Goal: Transaction & Acquisition: Purchase product/service

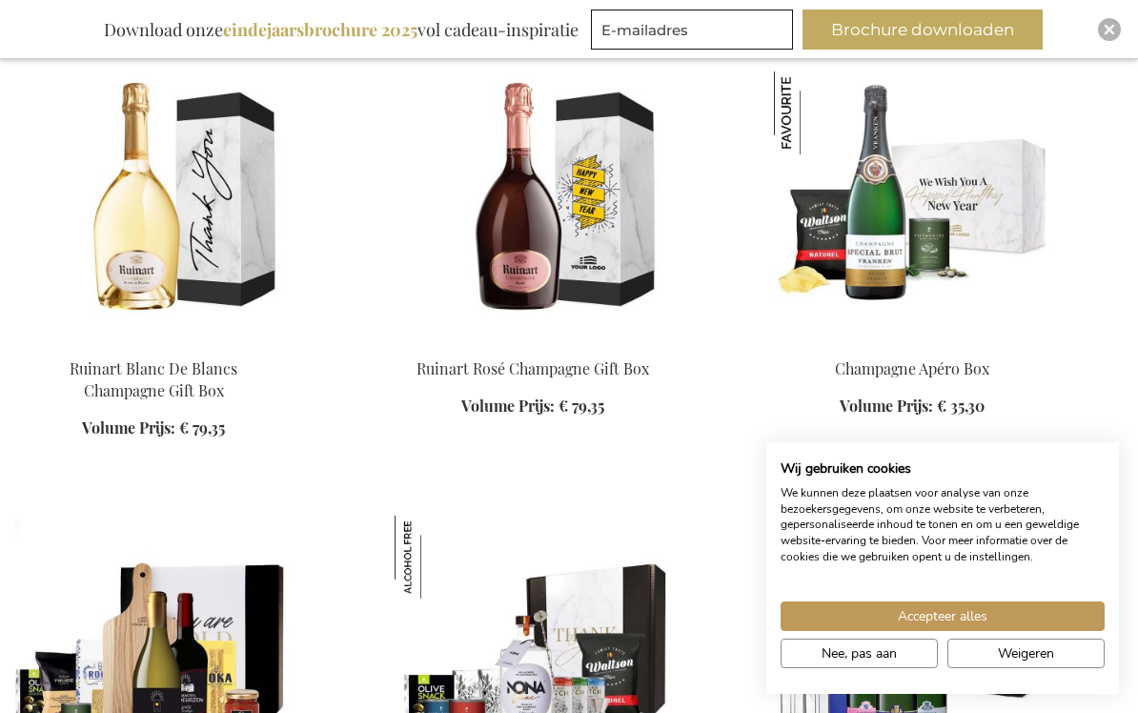
scroll to position [2541, 0]
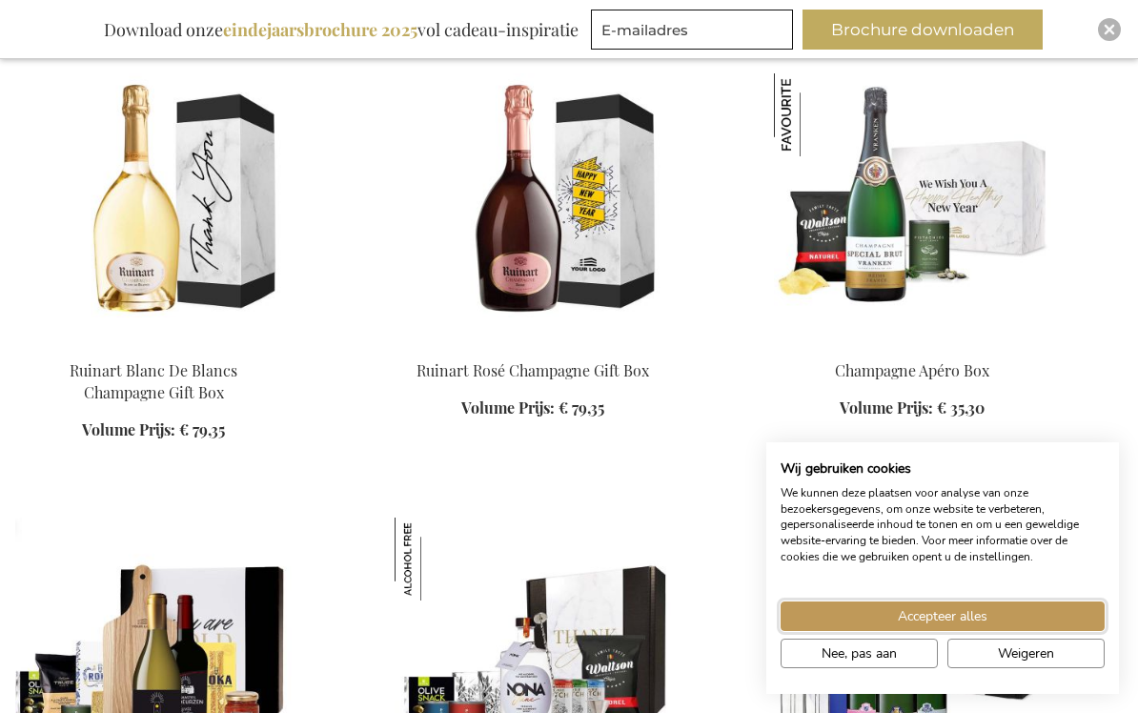
click at [959, 616] on span "Accepteer alles" at bounding box center [943, 616] width 90 height 20
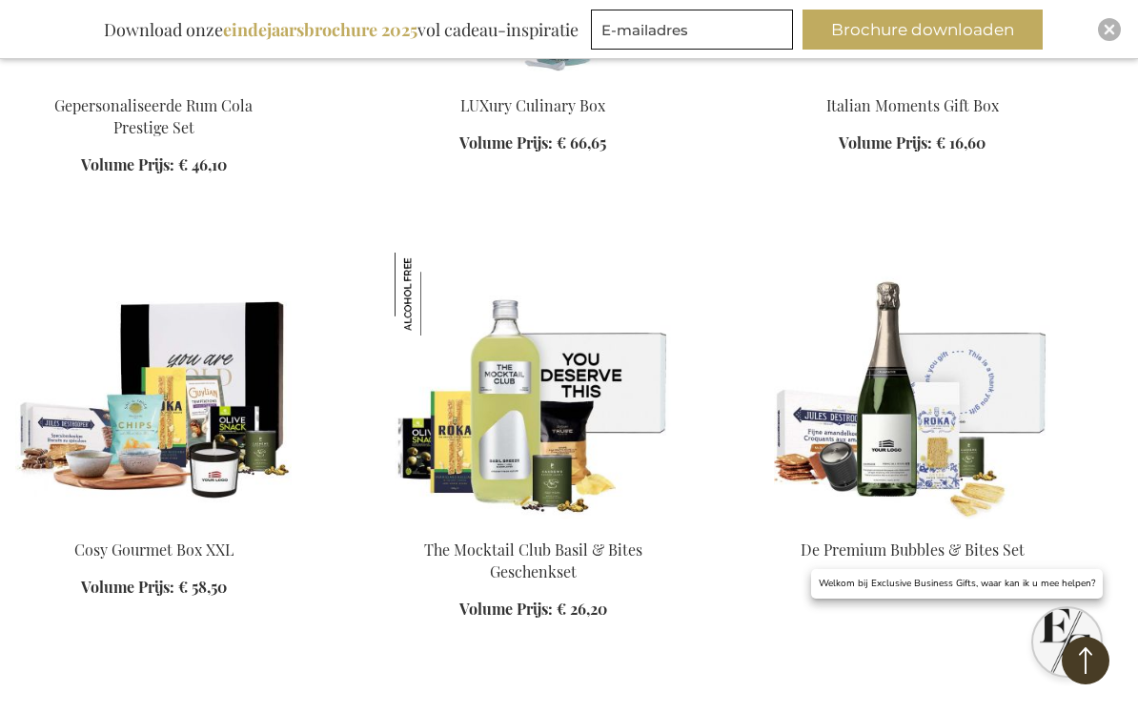
scroll to position [3692, 0]
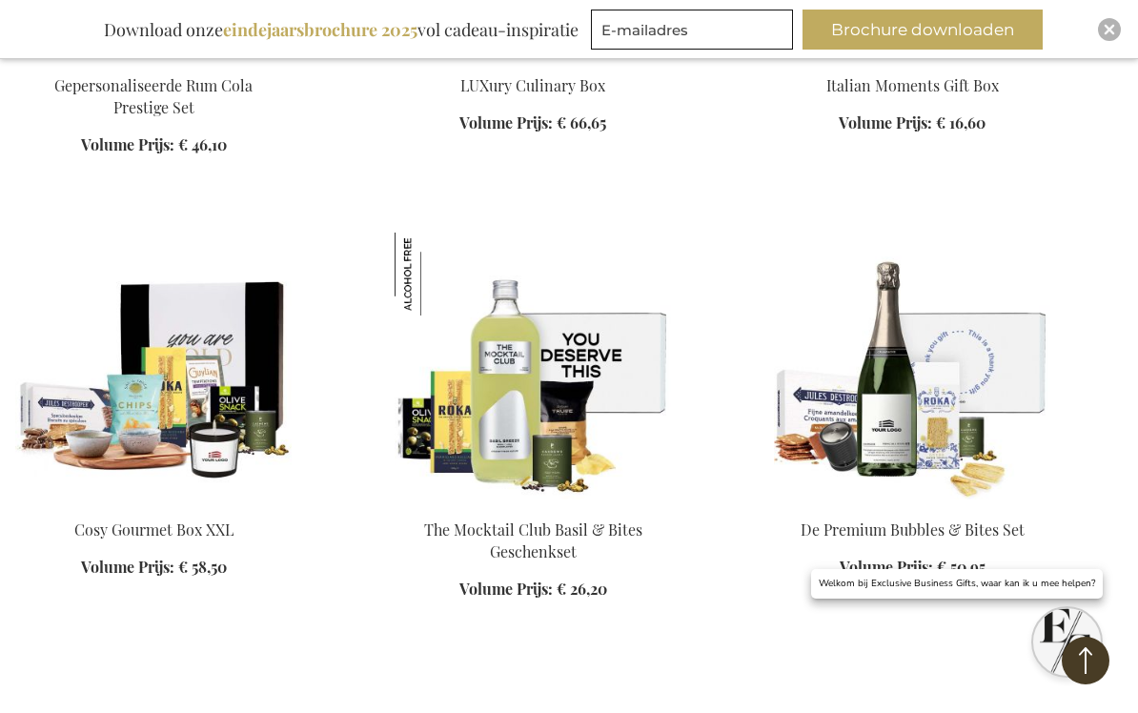
click at [914, 579] on div "In Winkelwagen" at bounding box center [912, 589] width 276 height 20
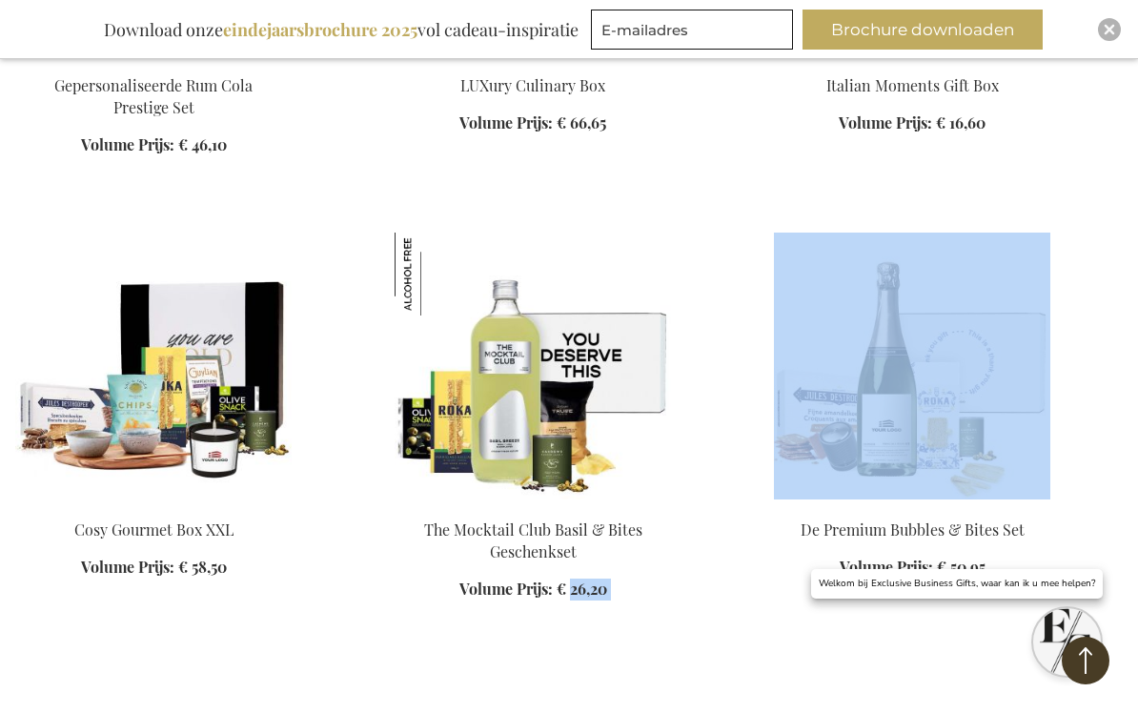
scroll to position [3693, 0]
click at [208, 383] on img at bounding box center [153, 365] width 276 height 267
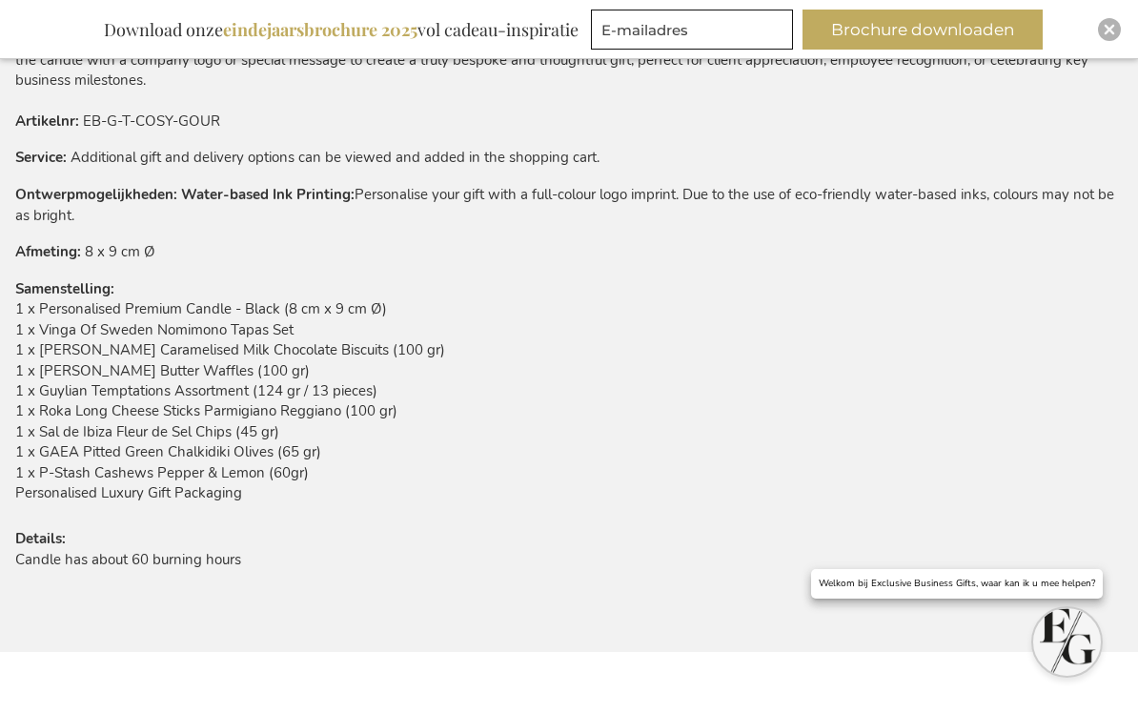
scroll to position [1242, 0]
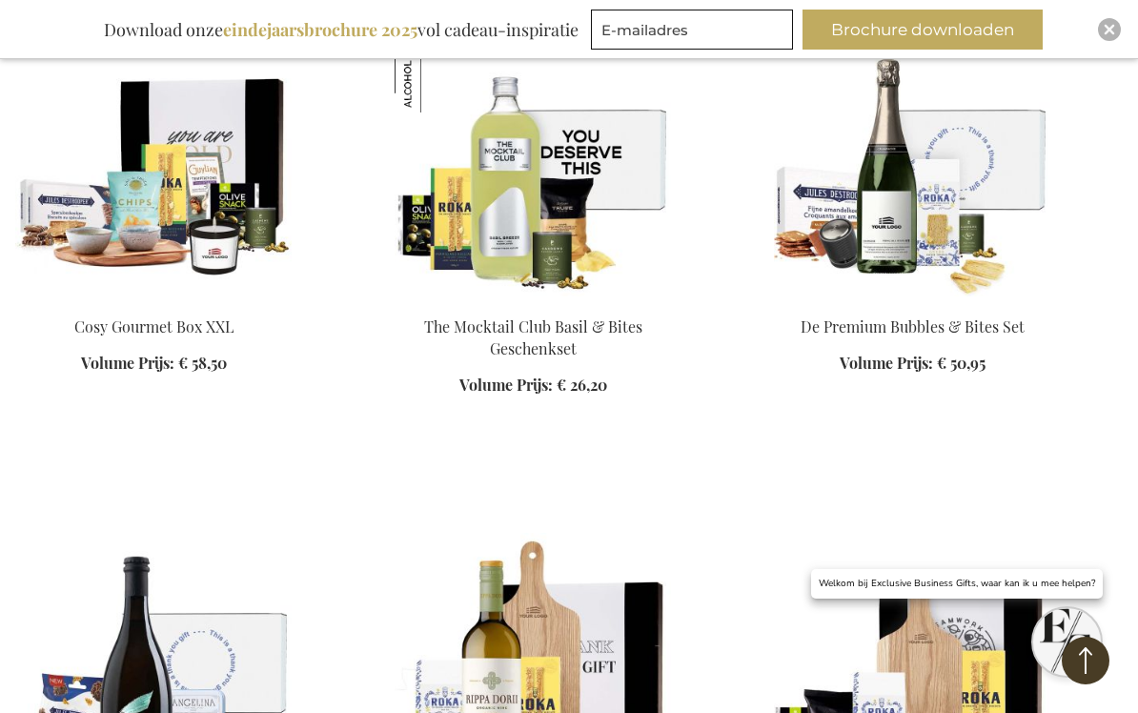
scroll to position [2103, 0]
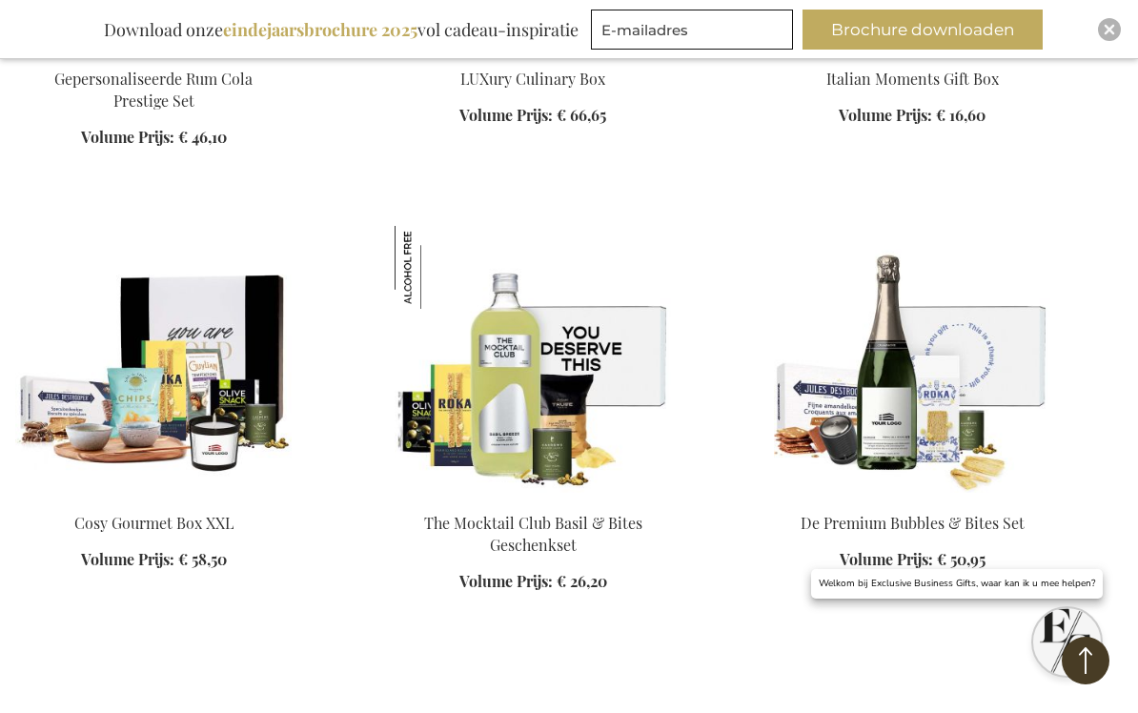
scroll to position [2023, 0]
